Goal: Information Seeking & Learning: Learn about a topic

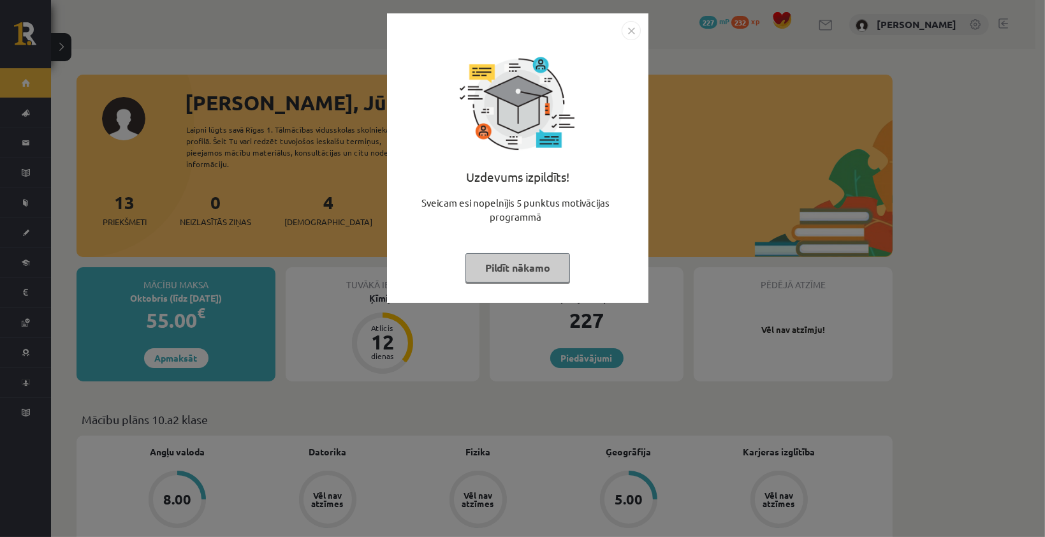
click at [529, 261] on button "Pildīt nākamo" at bounding box center [518, 267] width 105 height 29
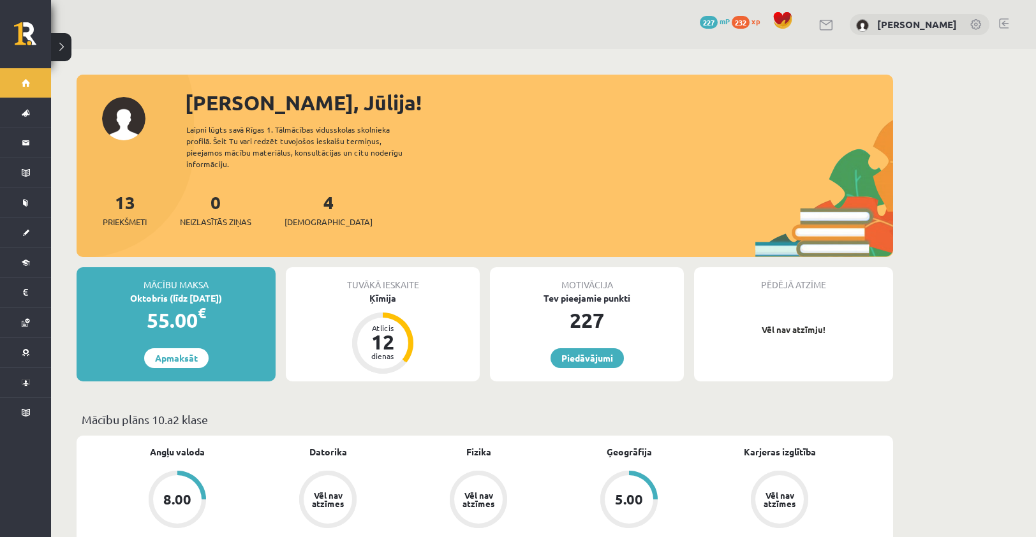
drag, startPoint x: 538, startPoint y: 422, endPoint x: 588, endPoint y: 253, distance: 176.4
drag, startPoint x: 588, startPoint y: 253, endPoint x: 742, endPoint y: 428, distance: 233.6
drag, startPoint x: 733, startPoint y: 416, endPoint x: 727, endPoint y: 368, distance: 48.2
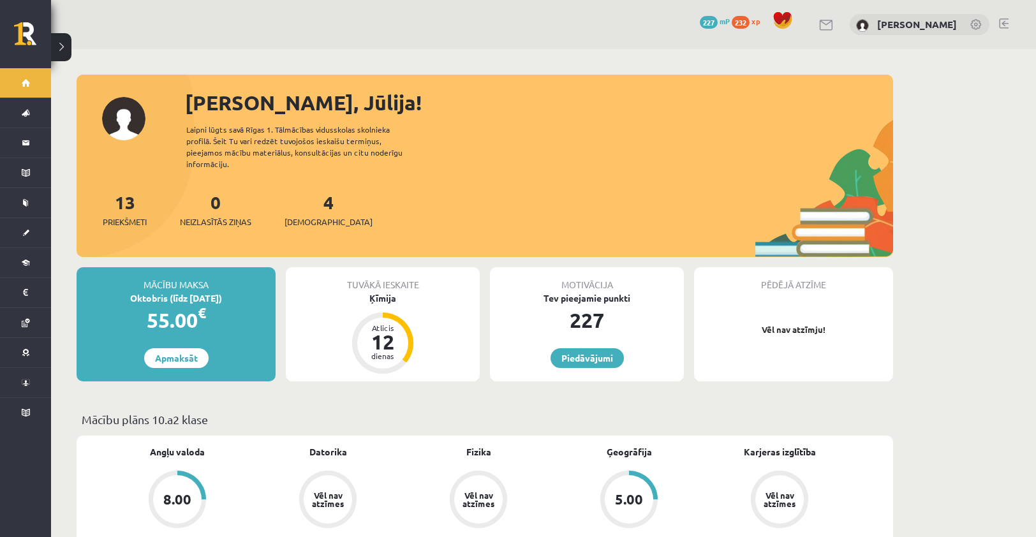
drag, startPoint x: 727, startPoint y: 368, endPoint x: 733, endPoint y: 415, distance: 46.9
click at [733, 415] on p "Mācību plāns 10.a2 klase" at bounding box center [485, 419] width 806 height 17
drag, startPoint x: 733, startPoint y: 385, endPoint x: 758, endPoint y: 276, distance: 111.9
drag, startPoint x: 758, startPoint y: 276, endPoint x: 652, endPoint y: 413, distance: 173.3
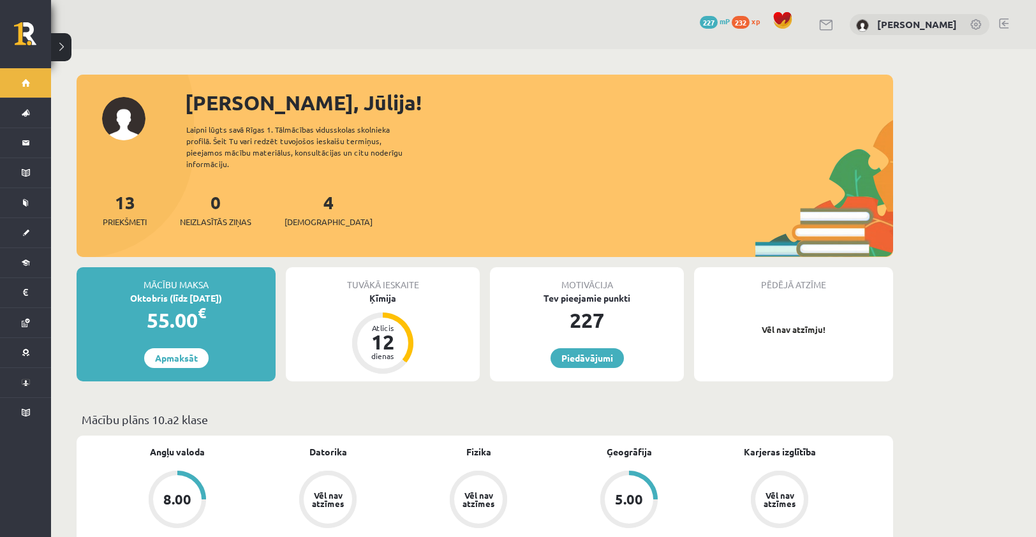
click at [652, 413] on p "Mācību plāns 10.a2 klase" at bounding box center [485, 419] width 806 height 17
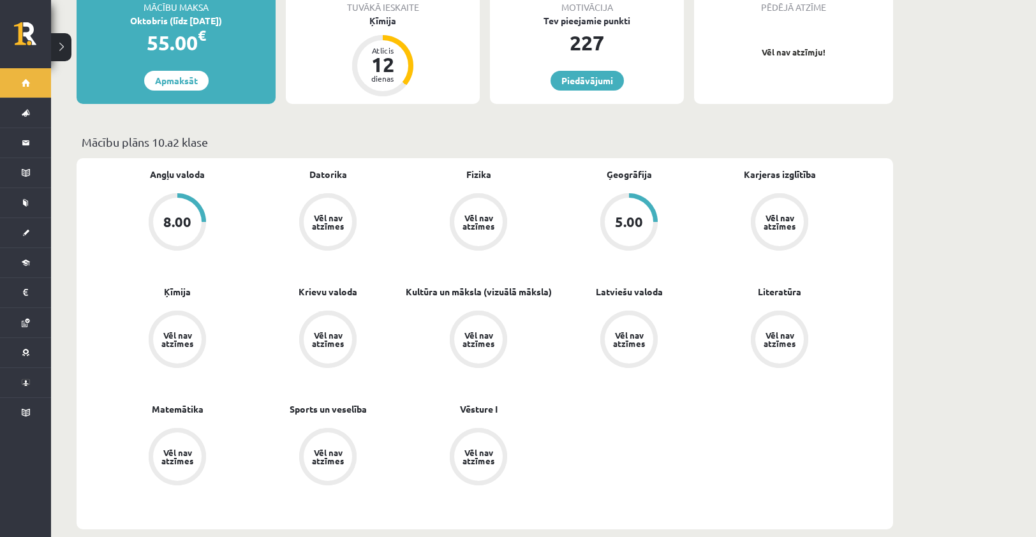
scroll to position [255, 0]
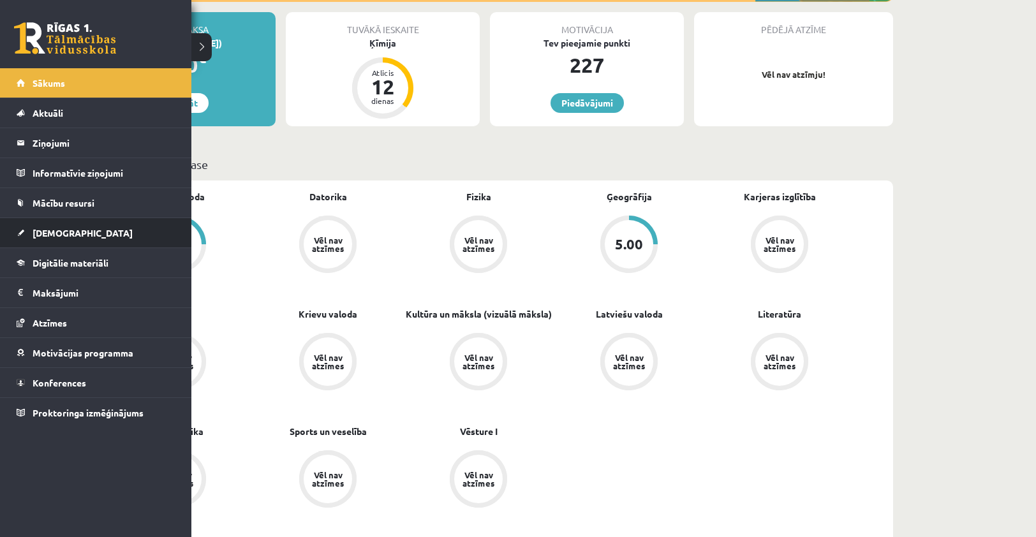
click at [3, 233] on li "[DEMOGRAPHIC_DATA] Neizpildītās [GEOGRAPHIC_DATA]" at bounding box center [95, 232] width 191 height 31
click at [41, 235] on span "[DEMOGRAPHIC_DATA]" at bounding box center [83, 232] width 100 height 11
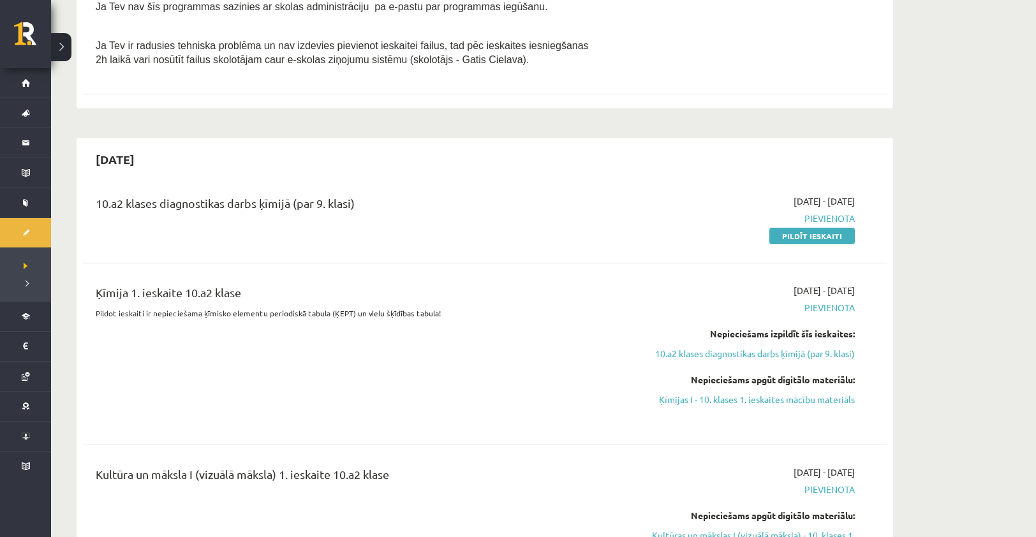
scroll to position [383, 0]
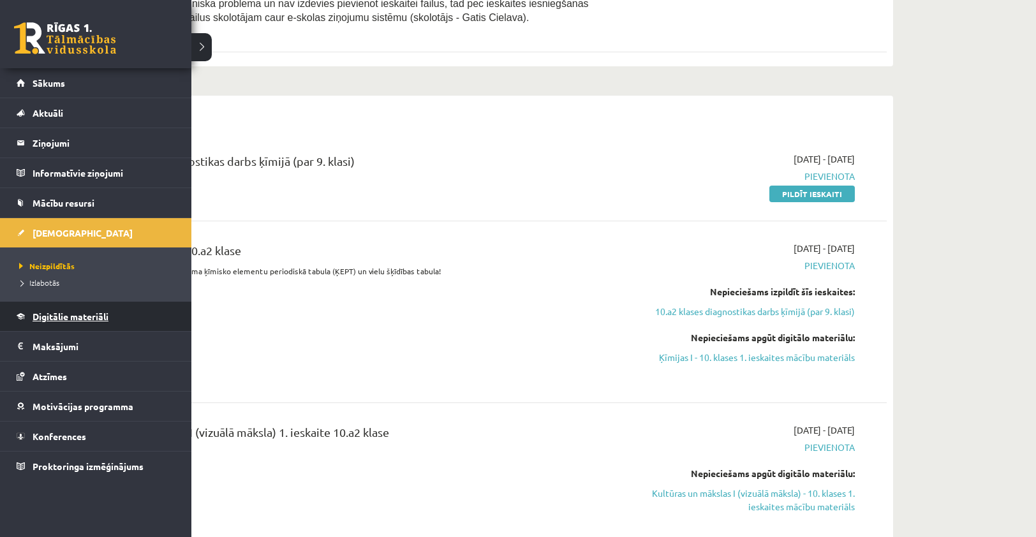
click at [50, 314] on span "Digitālie materiāli" at bounding box center [71, 316] width 76 height 11
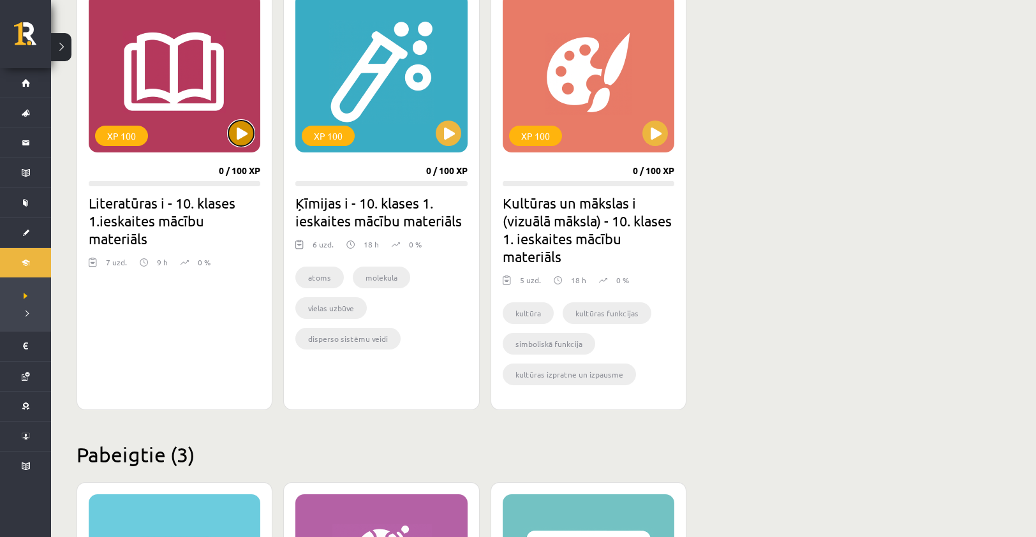
click at [242, 140] on button at bounding box center [241, 134] width 26 height 26
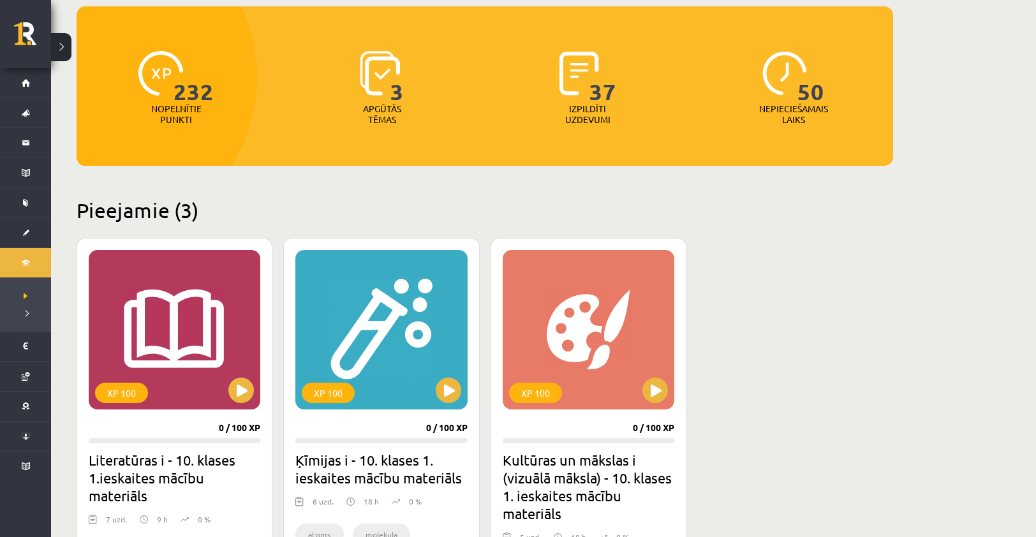
scroll to position [128, 0]
